Goal: Task Accomplishment & Management: Complete application form

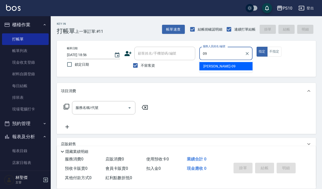
type input "[PERSON_NAME]-09"
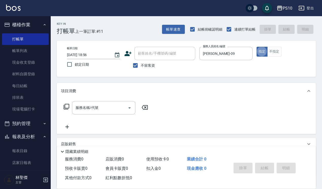
type button "true"
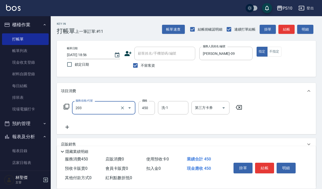
type input "剪+洗(203)"
type input "600"
click at [267, 167] on button "結帳" at bounding box center [264, 168] width 19 height 11
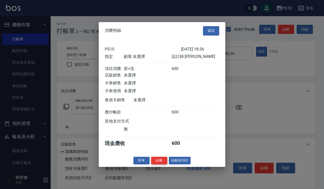
click at [156, 165] on button "結帳" at bounding box center [159, 161] width 16 height 8
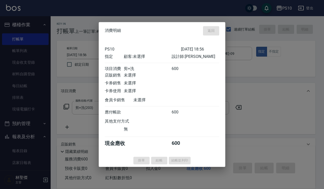
type input "[DATE] 20:34"
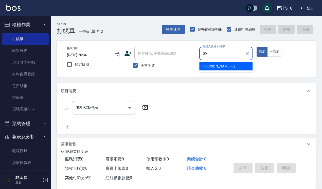
type input "[PERSON_NAME]-09"
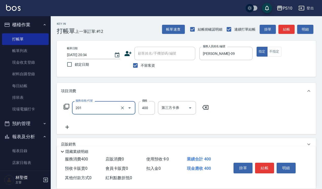
type input "剪髮(201)"
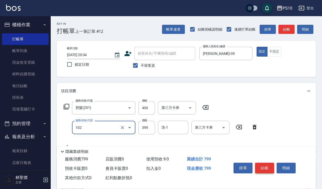
type input "SPA洗髮399(102)"
click at [264, 165] on button "結帳" at bounding box center [264, 168] width 19 height 11
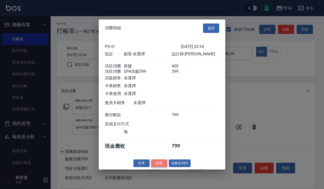
click at [164, 164] on button "結帳" at bounding box center [159, 163] width 16 height 8
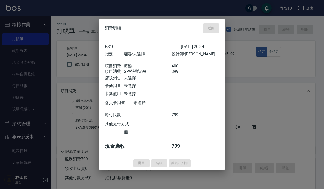
type input "[DATE] 20:35"
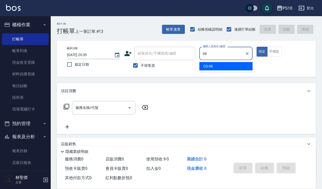
type input "CD-06"
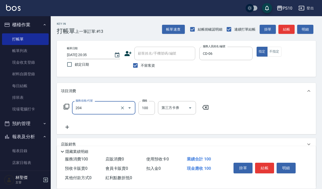
type input "剪瀏海(204)"
click at [265, 166] on button "結帳" at bounding box center [264, 168] width 19 height 11
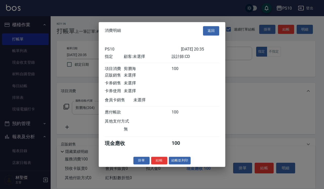
click at [162, 165] on button "結帳" at bounding box center [159, 161] width 16 height 8
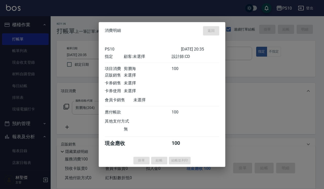
type input "[DATE] 20:36"
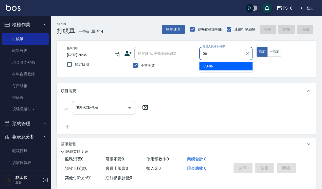
type input "CD-06"
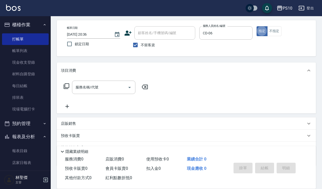
scroll to position [32, 0]
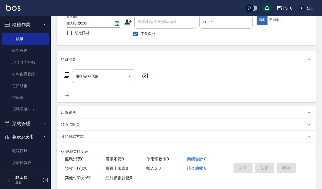
click at [84, 113] on div "店販銷售" at bounding box center [183, 112] width 245 height 5
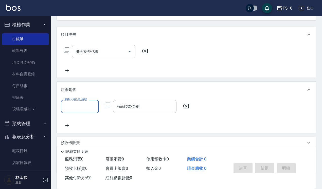
scroll to position [89, 0]
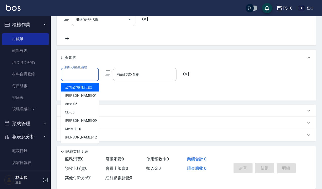
click at [75, 75] on input "服務人員姓名/編號" at bounding box center [79, 74] width 33 height 9
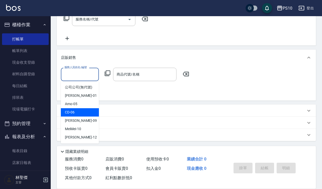
click at [82, 113] on div "CD -06" at bounding box center [80, 112] width 38 height 8
type input "CD-06"
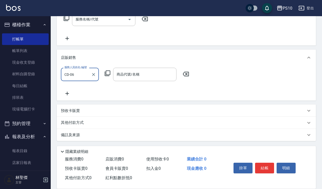
click at [105, 73] on icon at bounding box center [107, 73] width 6 height 6
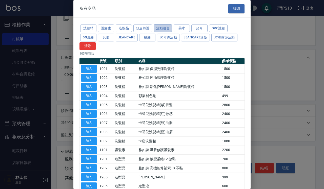
click at [159, 25] on button "活動組合" at bounding box center [163, 29] width 19 height 8
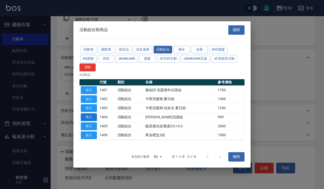
click at [94, 116] on button "加入" at bounding box center [89, 117] width 16 height 8
type input "[PERSON_NAME]洗護組"
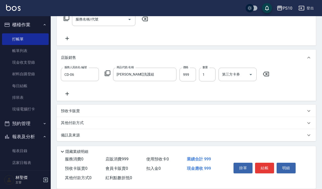
click at [70, 94] on icon at bounding box center [67, 94] width 13 height 6
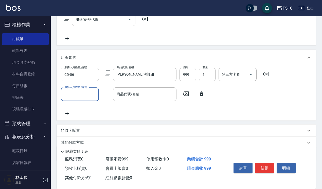
click at [74, 95] on input "服務人員姓名/編號" at bounding box center [79, 94] width 33 height 9
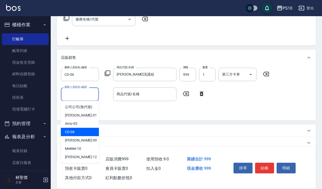
click at [83, 129] on div "CD -06" at bounding box center [80, 132] width 38 height 8
type input "CD-06"
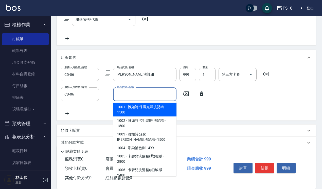
click at [148, 94] on input "商品代號/名稱" at bounding box center [144, 94] width 59 height 9
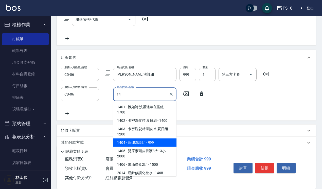
type input "[PERSON_NAME]洗護組"
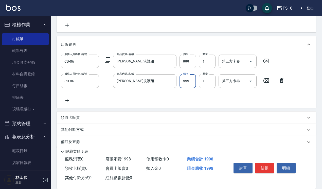
scroll to position [108, 0]
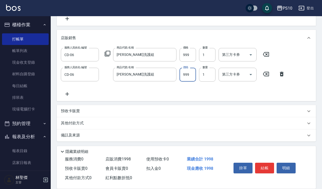
click at [83, 123] on p "其他付款方式" at bounding box center [73, 124] width 25 height 6
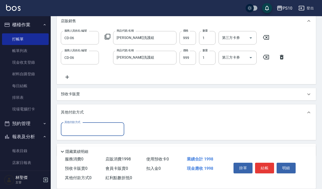
scroll to position [140, 0]
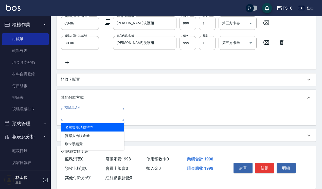
click at [96, 113] on input "其他付款方式" at bounding box center [92, 114] width 59 height 9
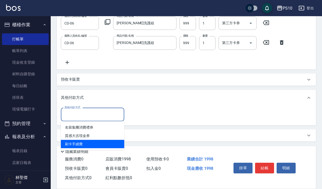
click at [92, 143] on span "刷卡手續費" at bounding box center [92, 144] width 63 height 8
type input "刷卡手續費"
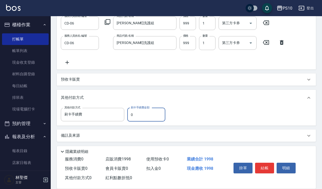
drag, startPoint x: 136, startPoint y: 111, endPoint x: 128, endPoint y: 114, distance: 8.2
click at [128, 114] on input "0" at bounding box center [146, 115] width 38 height 14
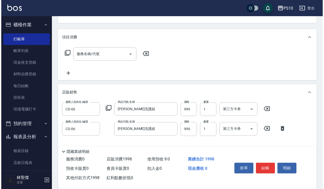
scroll to position [140, 0]
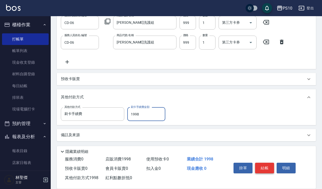
type input "1998"
click at [268, 164] on button "結帳" at bounding box center [264, 168] width 19 height 11
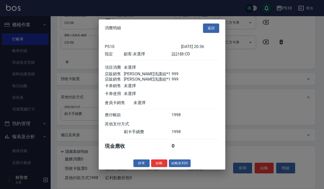
click at [162, 167] on button "結帳" at bounding box center [159, 163] width 16 height 8
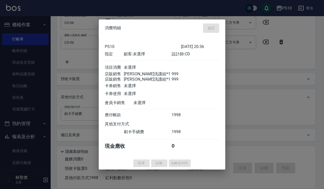
type input "[DATE] 20:37"
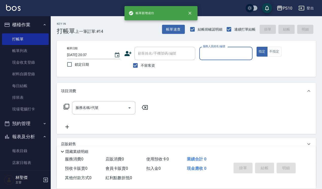
scroll to position [0, 0]
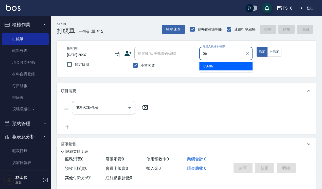
type input "CD-06"
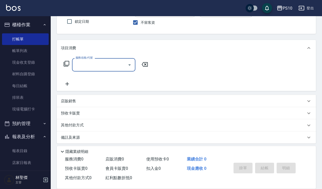
scroll to position [46, 0]
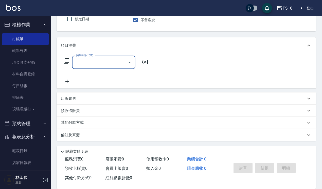
click at [77, 99] on div "店販銷售" at bounding box center [183, 98] width 245 height 5
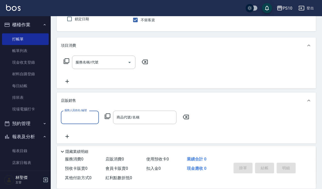
scroll to position [0, 0]
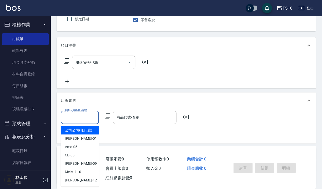
click at [77, 113] on input "服務人員姓名/編號" at bounding box center [79, 117] width 33 height 9
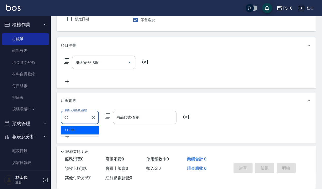
type input "CD-06"
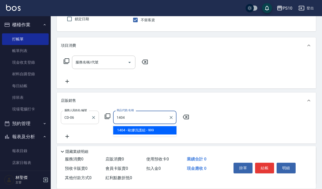
type input "[PERSON_NAME]洗護組"
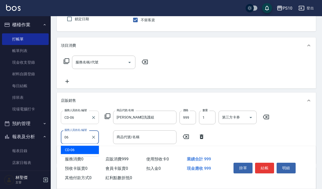
type input "CD-06"
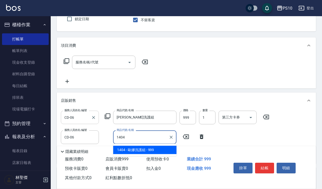
type input "[PERSON_NAME]洗護組"
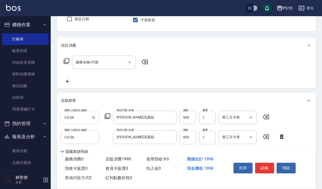
scroll to position [77, 0]
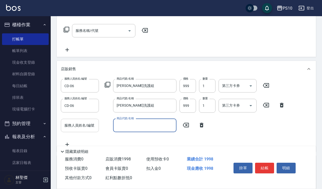
click at [78, 124] on input "服務人員姓名/編號" at bounding box center [79, 125] width 33 height 9
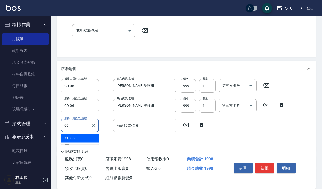
type input "CD-06"
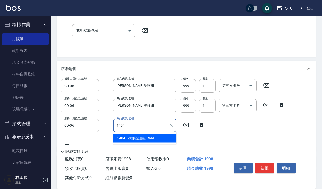
type input "[PERSON_NAME]洗護組"
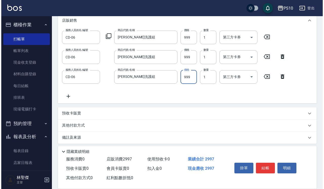
scroll to position [128, 0]
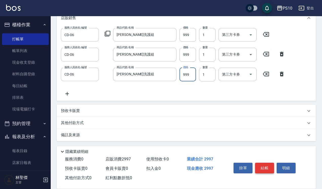
click at [267, 167] on button "結帳" at bounding box center [264, 168] width 19 height 11
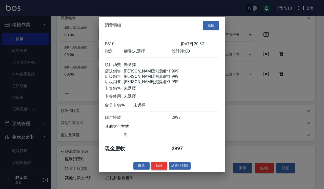
click at [162, 170] on button "結帳" at bounding box center [159, 166] width 16 height 8
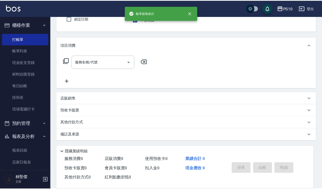
scroll to position [0, 0]
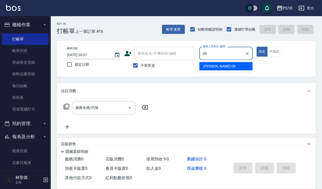
type input "[PERSON_NAME]-09"
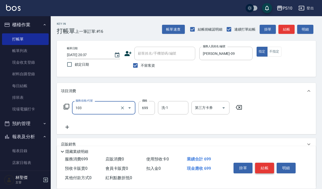
type input "SPA洗髮699(103)"
click at [267, 163] on button "結帳" at bounding box center [264, 168] width 19 height 11
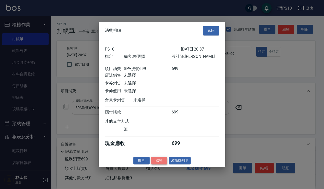
click at [159, 163] on button "結帳" at bounding box center [159, 161] width 16 height 8
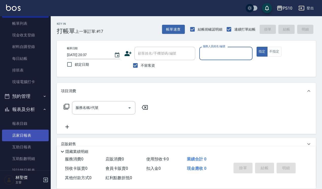
scroll to position [63, 0]
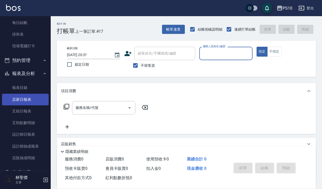
click at [29, 103] on link "店家日報表" at bounding box center [25, 100] width 47 height 12
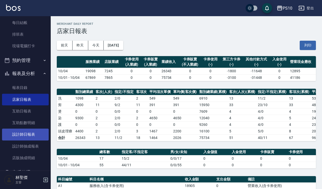
click at [34, 132] on link "設計師日報表" at bounding box center [25, 135] width 47 height 12
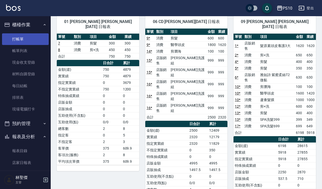
click at [31, 37] on link "打帳單" at bounding box center [25, 39] width 47 height 12
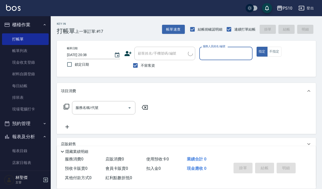
click at [216, 46] on label "服務人員姓名/編號" at bounding box center [214, 47] width 22 height 4
click at [216, 49] on input "服務人員姓名/編號" at bounding box center [225, 53] width 49 height 9
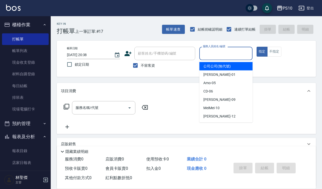
click at [218, 51] on input "服務人員姓名/編號" at bounding box center [225, 53] width 49 height 9
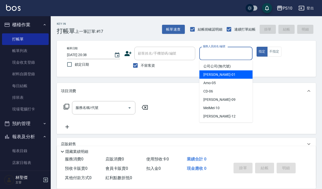
click at [225, 75] on div "[PERSON_NAME] -01" at bounding box center [225, 75] width 53 height 8
type input "[PERSON_NAME]-01"
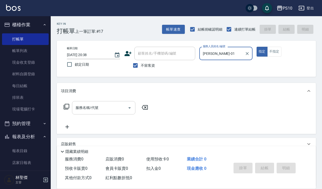
click at [113, 111] on input "服務名稱/代號" at bounding box center [99, 108] width 51 height 9
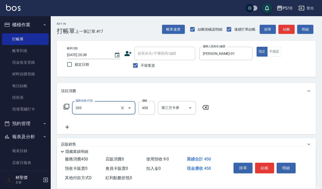
type input "剪+洗(203)"
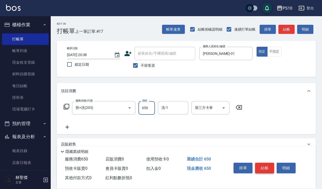
type input "650"
click at [267, 170] on button "結帳" at bounding box center [264, 168] width 19 height 11
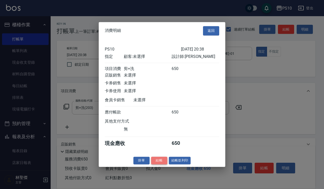
click at [153, 165] on button "結帳" at bounding box center [159, 161] width 16 height 8
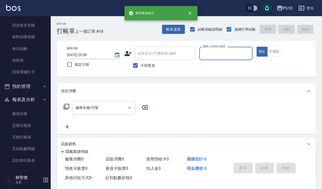
scroll to position [63, 0]
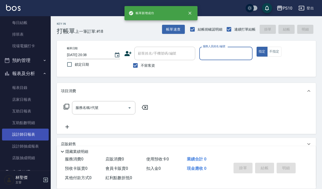
click at [35, 136] on link "設計師日報表" at bounding box center [25, 135] width 47 height 12
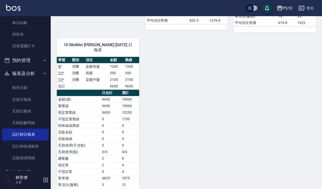
scroll to position [254, 0]
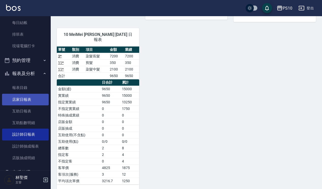
click at [30, 103] on link "店家日報表" at bounding box center [25, 100] width 47 height 12
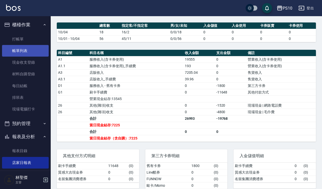
click at [32, 50] on link "帳單列表" at bounding box center [25, 51] width 47 height 12
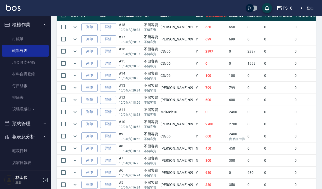
scroll to position [158, 0]
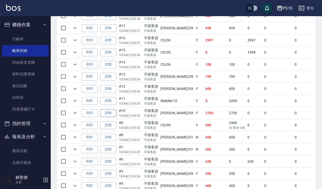
click at [110, 114] on link "詳情" at bounding box center [108, 113] width 16 height 8
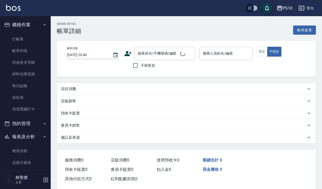
type input "[DATE] 18:52"
checkbox input "true"
type input "[PERSON_NAME]-09"
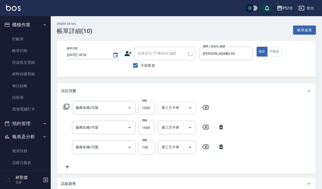
type input "蘆薈髮膜(602)"
type input "醫學頭皮(601)"
type input "剪瀏海(204)"
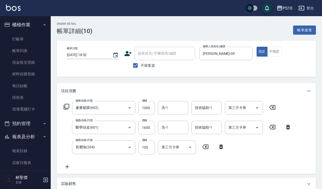
click at [289, 129] on icon at bounding box center [287, 127] width 13 height 6
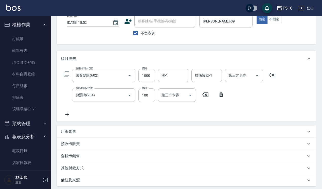
scroll to position [63, 0]
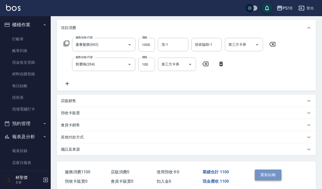
click at [269, 172] on button "重新結帳" at bounding box center [267, 175] width 27 height 11
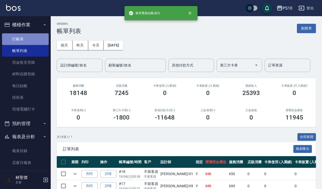
click at [34, 40] on link "打帳單" at bounding box center [25, 39] width 47 height 12
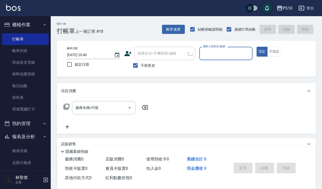
click at [206, 55] on input "服務人員姓名/編號" at bounding box center [225, 53] width 49 height 9
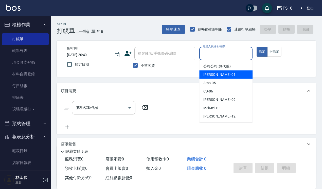
click at [217, 74] on div "[PERSON_NAME] -01" at bounding box center [225, 75] width 53 height 8
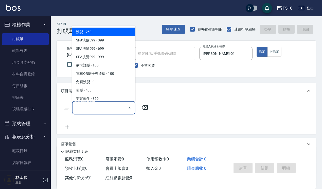
click at [114, 109] on input "服務名稱/代號" at bounding box center [99, 108] width 51 height 9
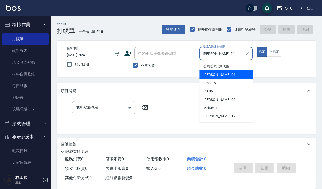
click at [210, 52] on input "[PERSON_NAME]-01" at bounding box center [221, 53] width 41 height 9
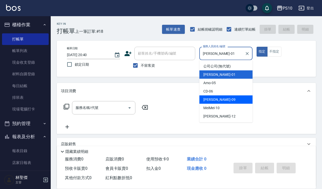
click at [216, 97] on div "[PERSON_NAME] -09" at bounding box center [225, 100] width 53 height 8
type input "[PERSON_NAME]-09"
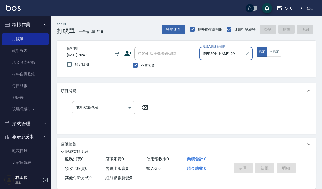
click at [93, 112] on input "服務名稱/代號" at bounding box center [99, 108] width 51 height 9
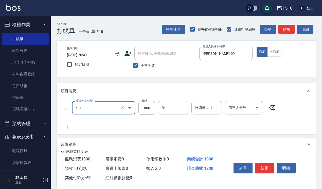
type input "醫學頭皮(601)"
type input "1600"
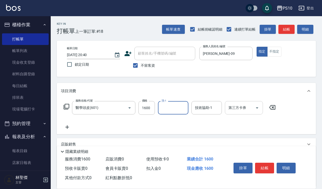
click at [243, 105] on div "第三方卡券 第三方卡券" at bounding box center [244, 107] width 38 height 13
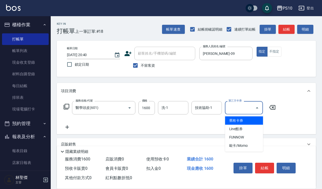
click at [243, 118] on span "舊有卡券" at bounding box center [244, 121] width 38 height 8
type input "舊有卡券"
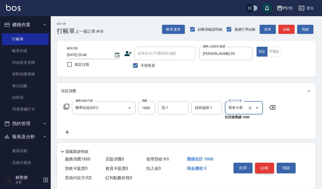
click at [264, 169] on button "結帳" at bounding box center [264, 168] width 19 height 11
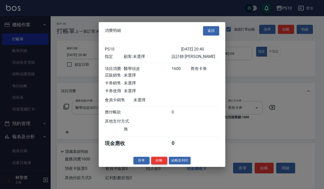
click at [157, 164] on button "結帳" at bounding box center [159, 161] width 16 height 8
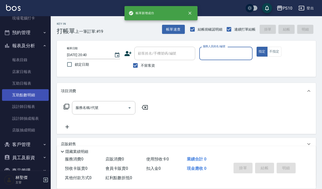
scroll to position [95, 0]
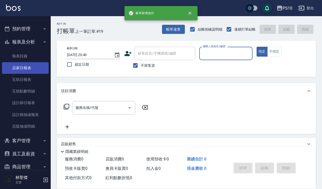
click at [24, 68] on link "店家日報表" at bounding box center [25, 68] width 47 height 12
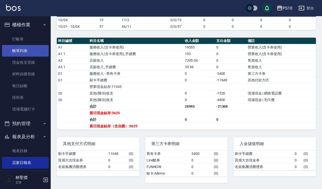
click at [30, 51] on link "帳單列表" at bounding box center [25, 51] width 47 height 12
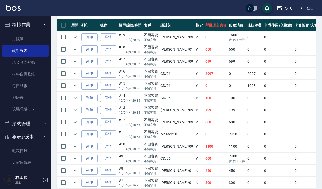
scroll to position [127, 0]
